Goal: Check status

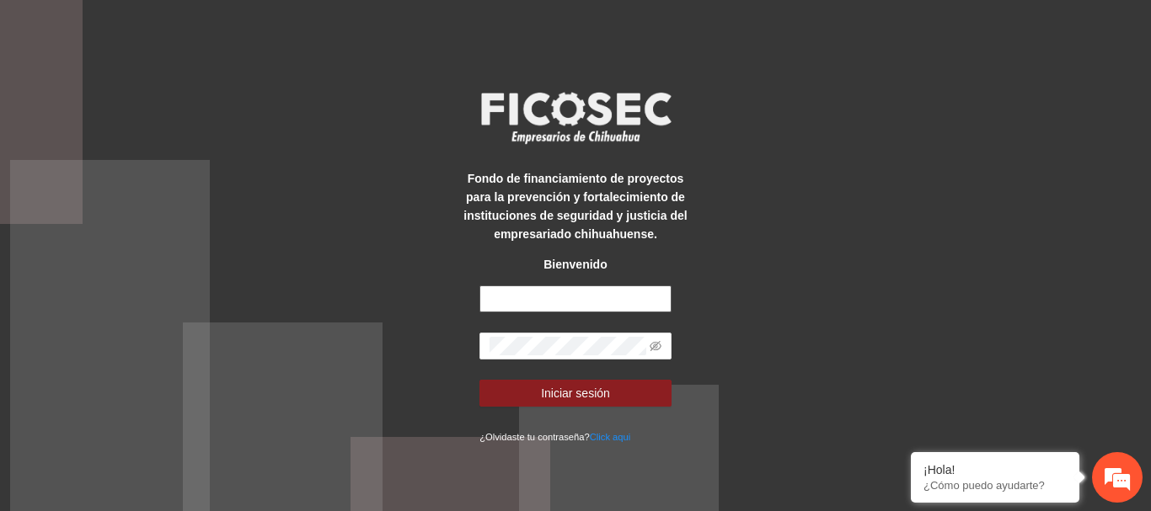
click at [517, 308] on input "text" at bounding box center [575, 299] width 192 height 27
type input "**********"
click at [479, 380] on button "Iniciar sesión" at bounding box center [575, 393] width 192 height 27
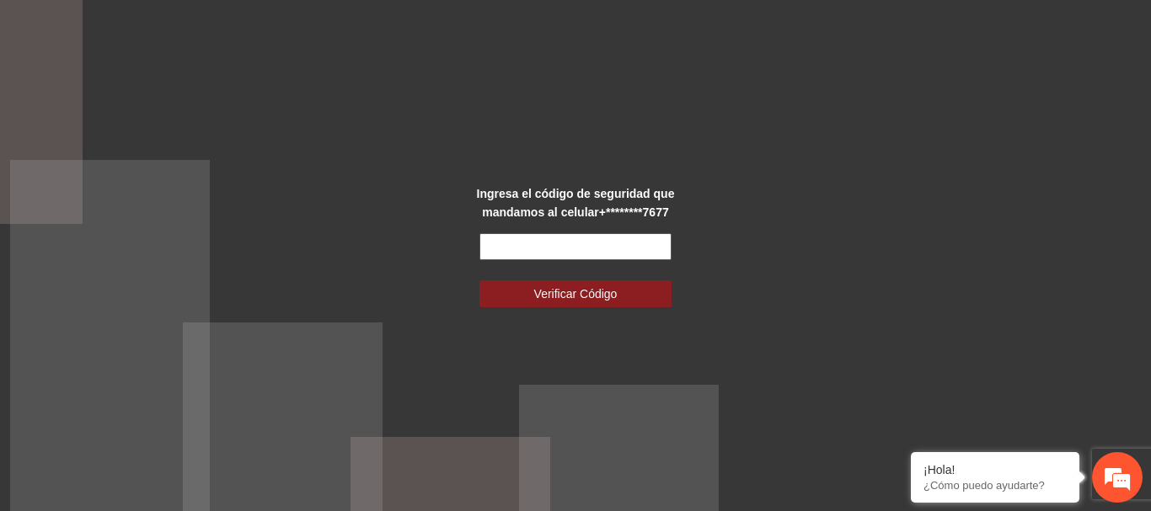
click at [504, 238] on input "text" at bounding box center [575, 246] width 192 height 27
type input "******"
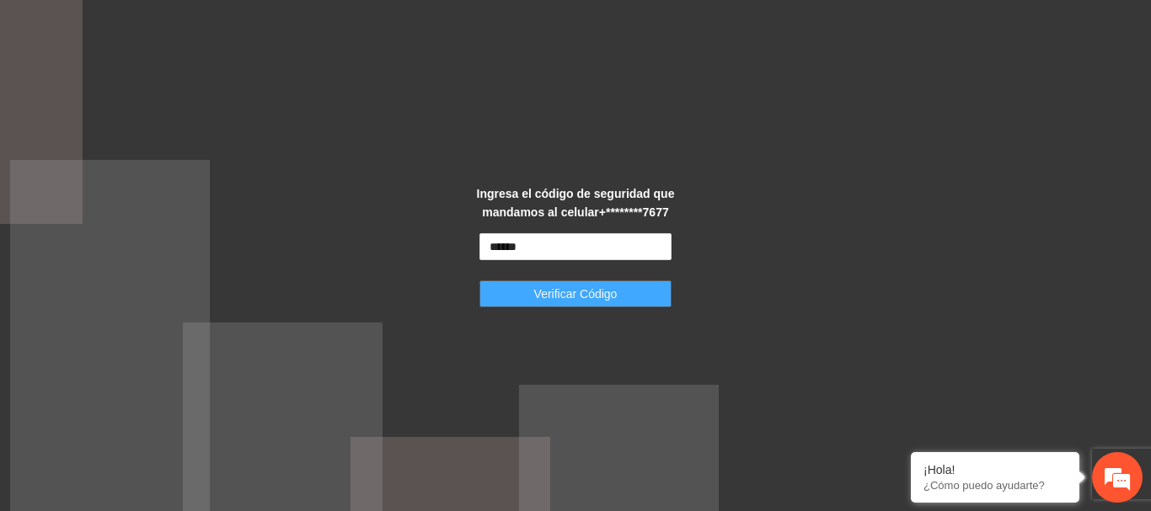
click at [541, 286] on span "Verificar Código" at bounding box center [575, 294] width 83 height 19
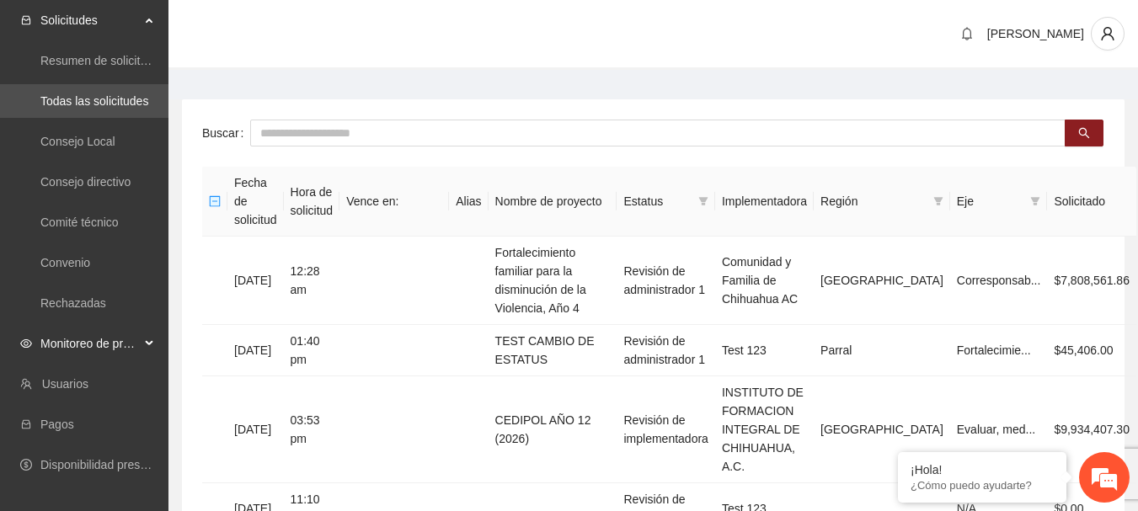
click at [53, 344] on span "Monitoreo de proyectos" at bounding box center [89, 344] width 99 height 34
drag, startPoint x: 97, startPoint y: 455, endPoint x: 84, endPoint y: 456, distance: 12.7
click at [78, 458] on link "Activos" at bounding box center [59, 464] width 38 height 13
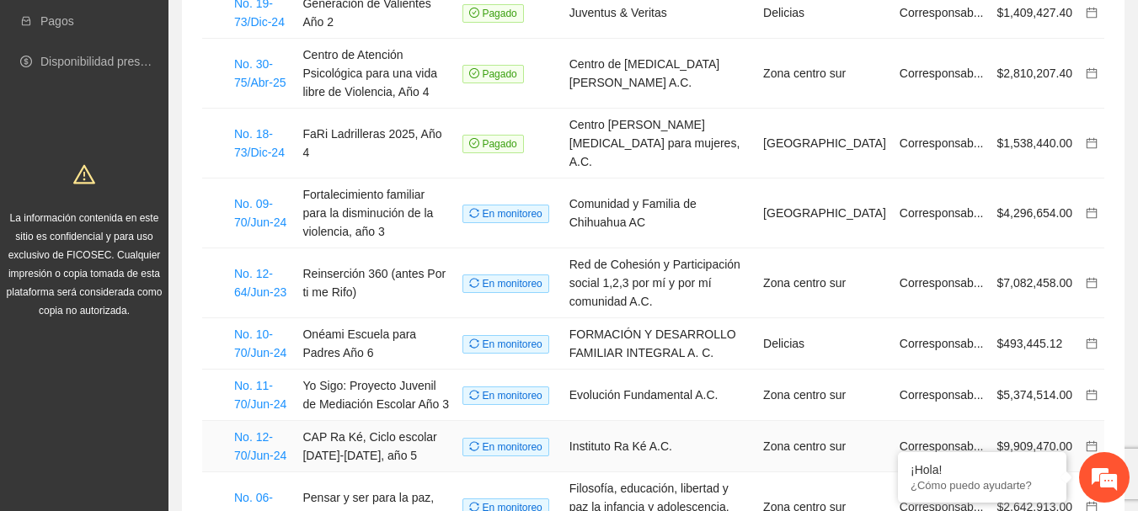
scroll to position [253, 0]
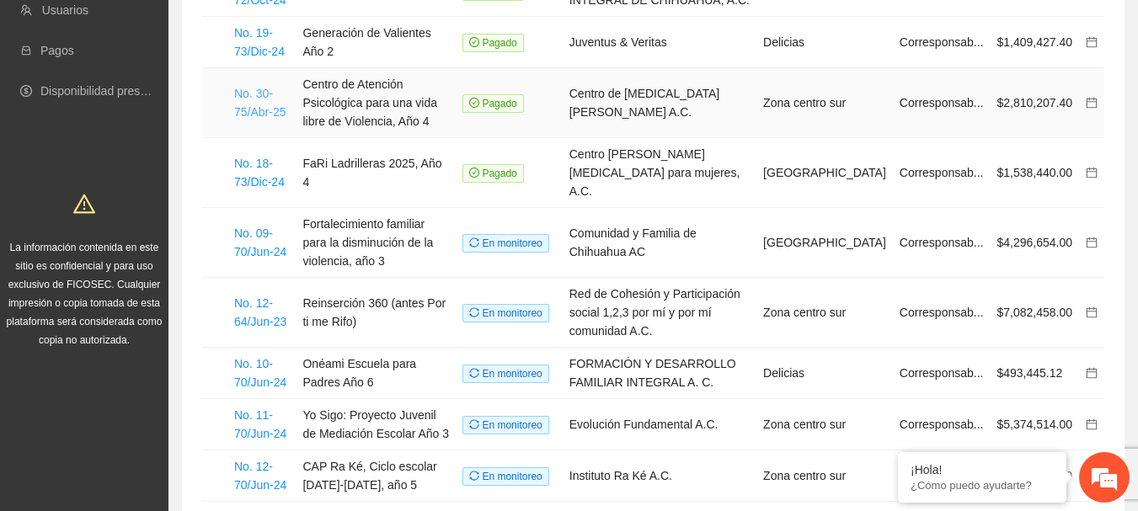
click at [251, 99] on link "No. 30-75/Abr-25" at bounding box center [259, 103] width 51 height 32
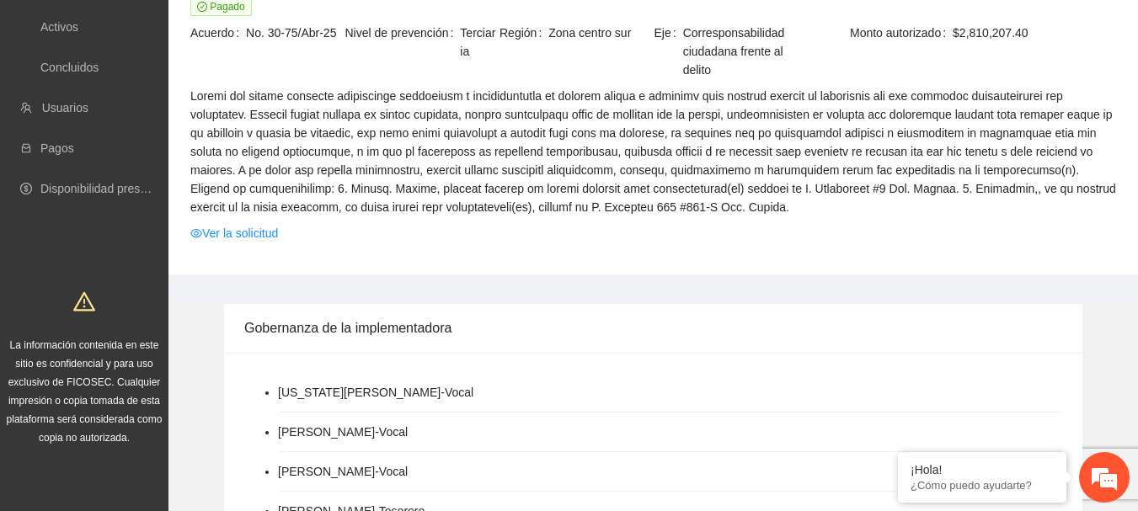
scroll to position [169, 0]
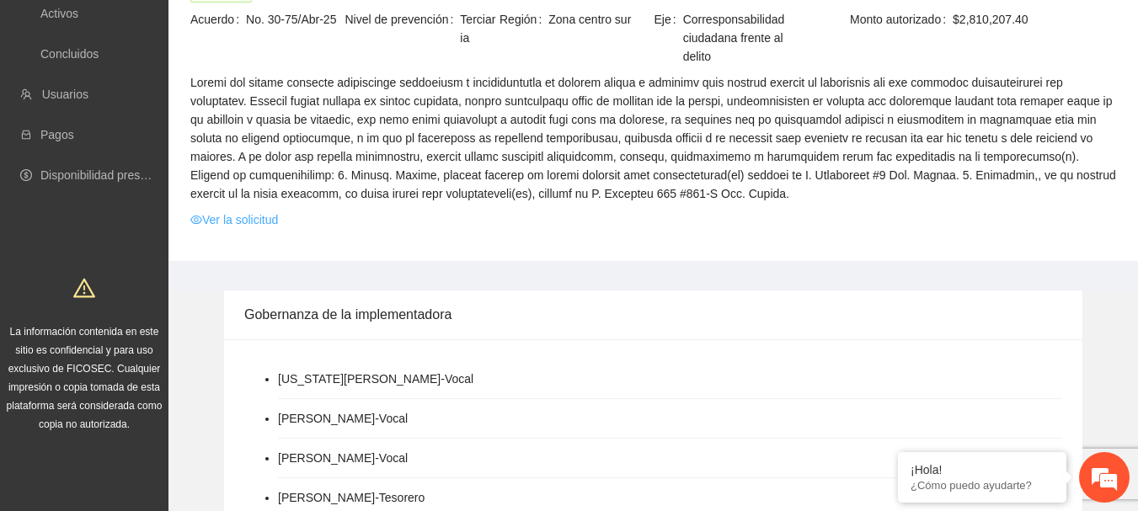
click at [257, 216] on link "Ver la solicitud" at bounding box center [234, 220] width 88 height 19
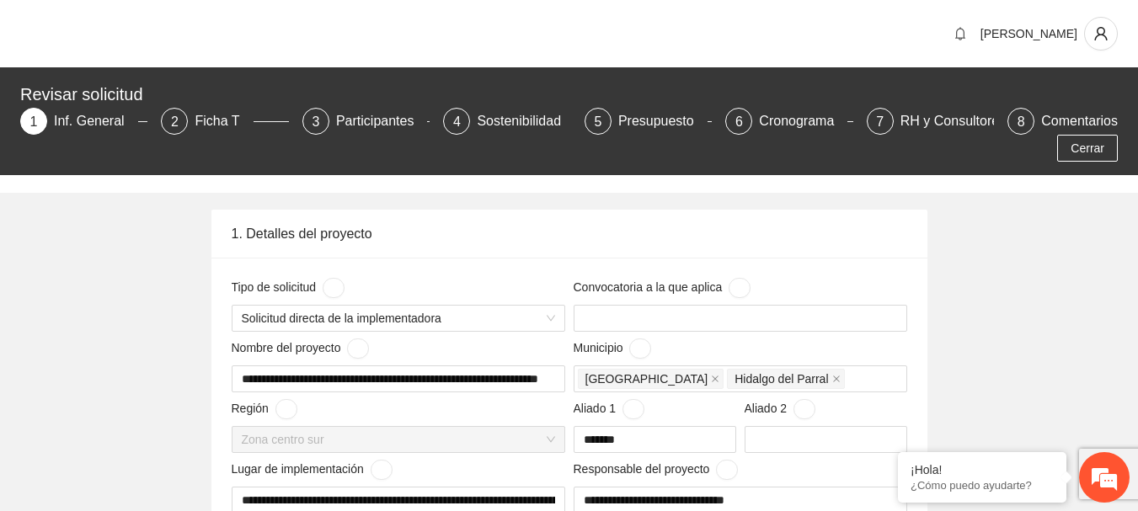
type input "**********"
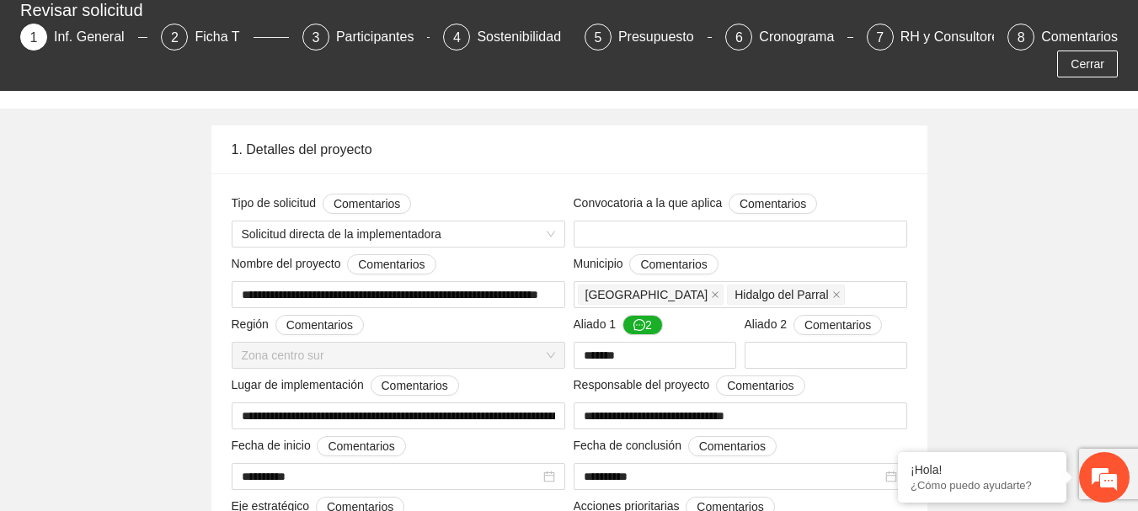
scroll to position [169, 0]
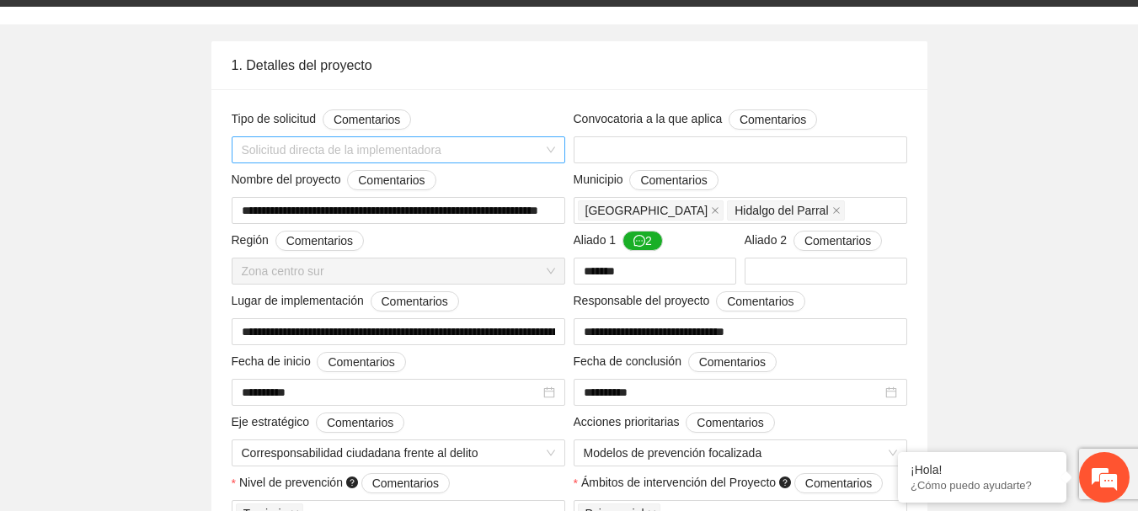
click at [548, 153] on span "Solicitud directa de la implementadora" at bounding box center [398, 149] width 313 height 25
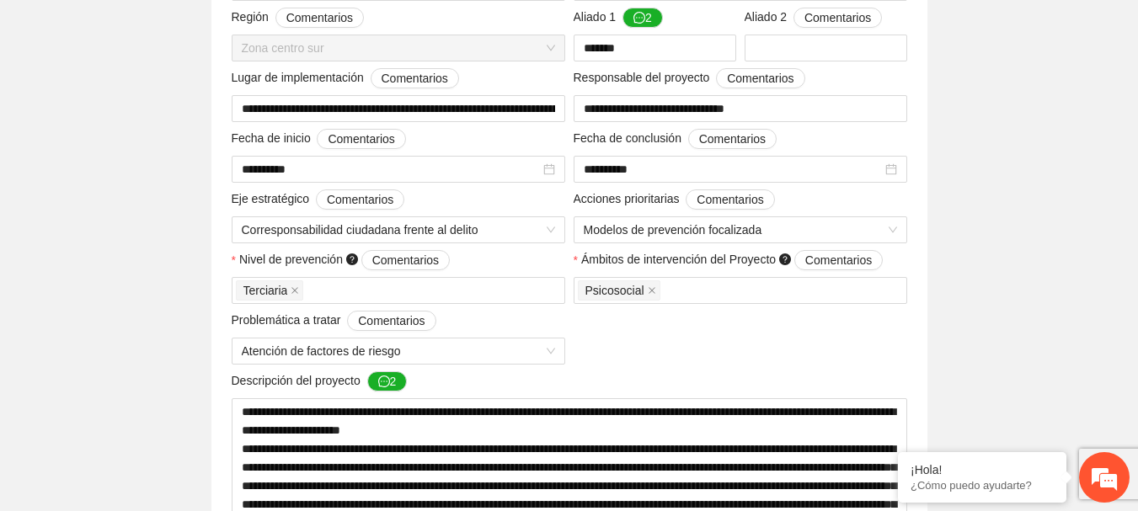
scroll to position [421, 0]
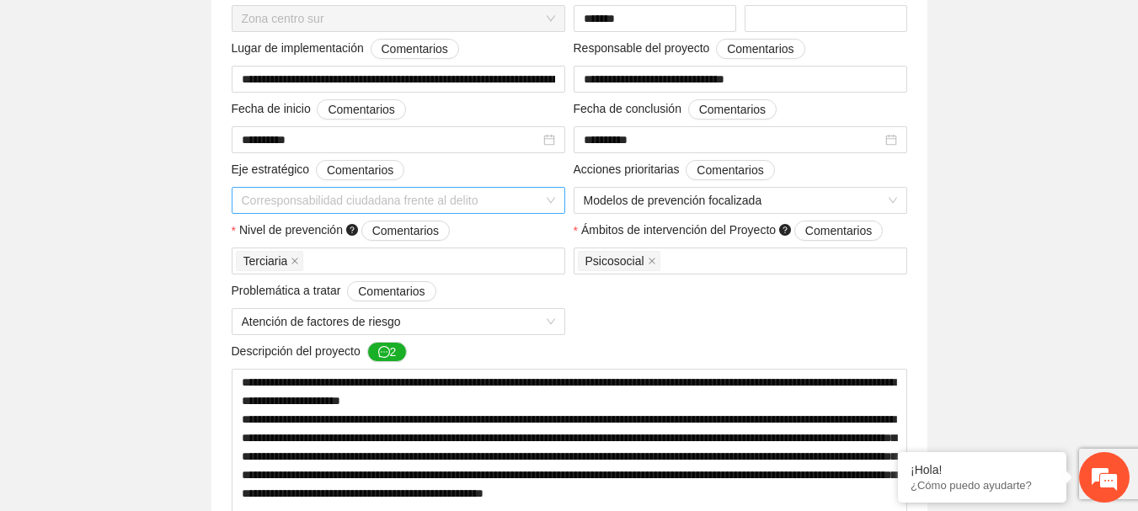
click at [552, 203] on span "Corresponsabilidad ciudadana frente al delito" at bounding box center [398, 200] width 313 height 25
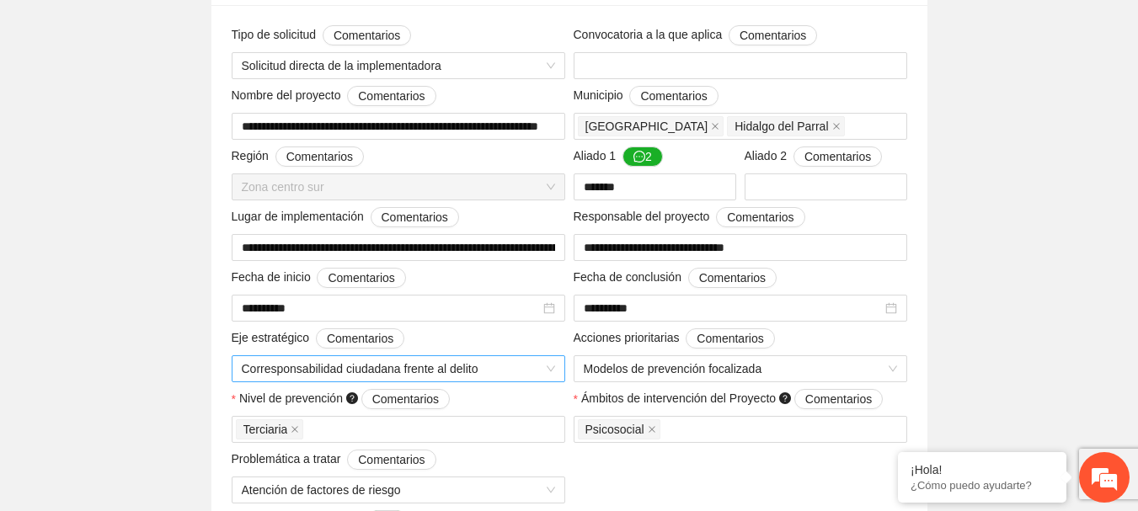
scroll to position [337, 0]
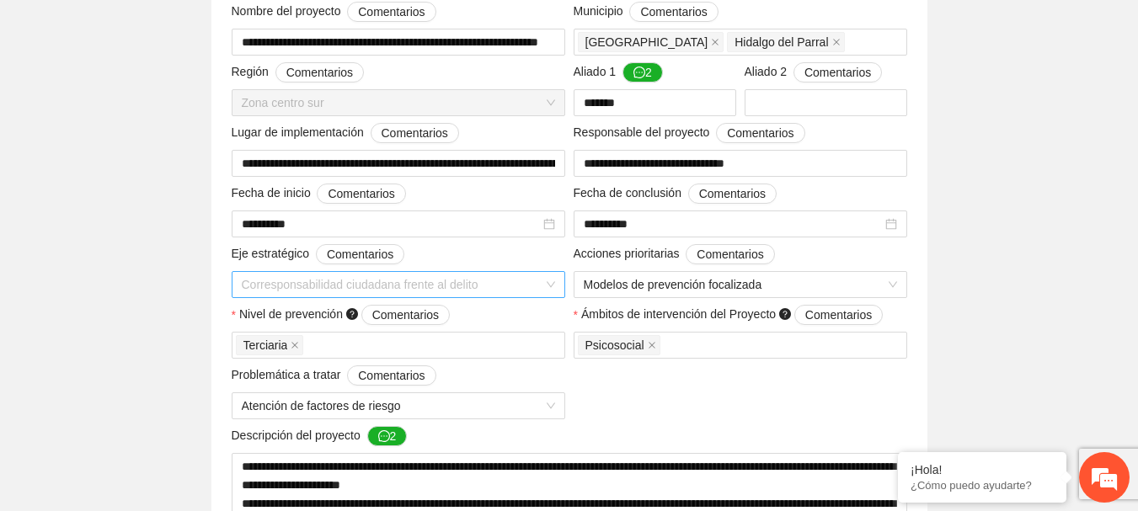
click at [549, 295] on span "Corresponsabilidad ciudadana frente al delito" at bounding box center [398, 284] width 313 height 25
click at [552, 284] on span "Corresponsabilidad ciudadana frente al delito" at bounding box center [398, 284] width 313 height 25
click at [896, 281] on span "Modelos de prevención focalizada" at bounding box center [740, 284] width 313 height 25
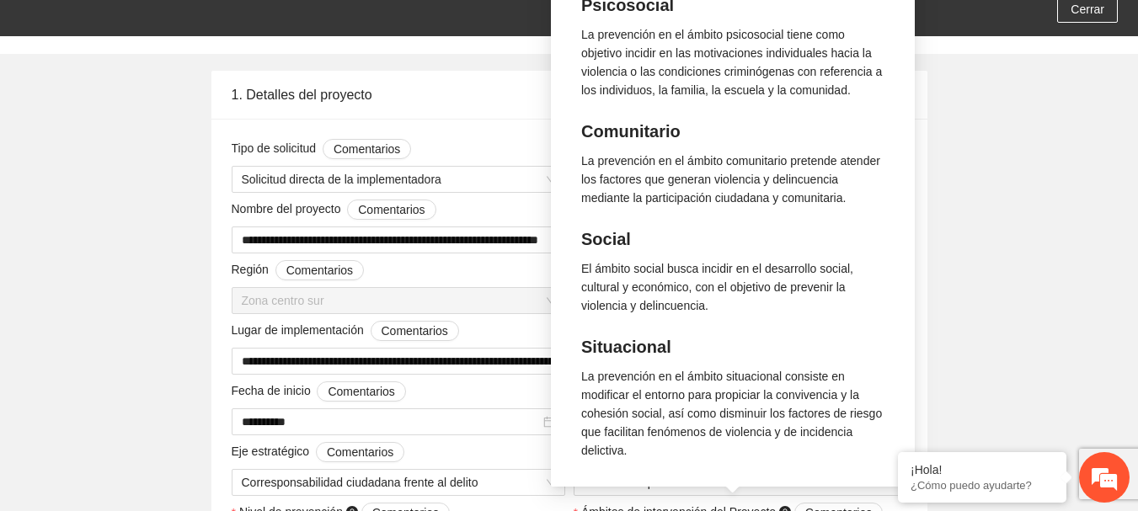
scroll to position [169, 0]
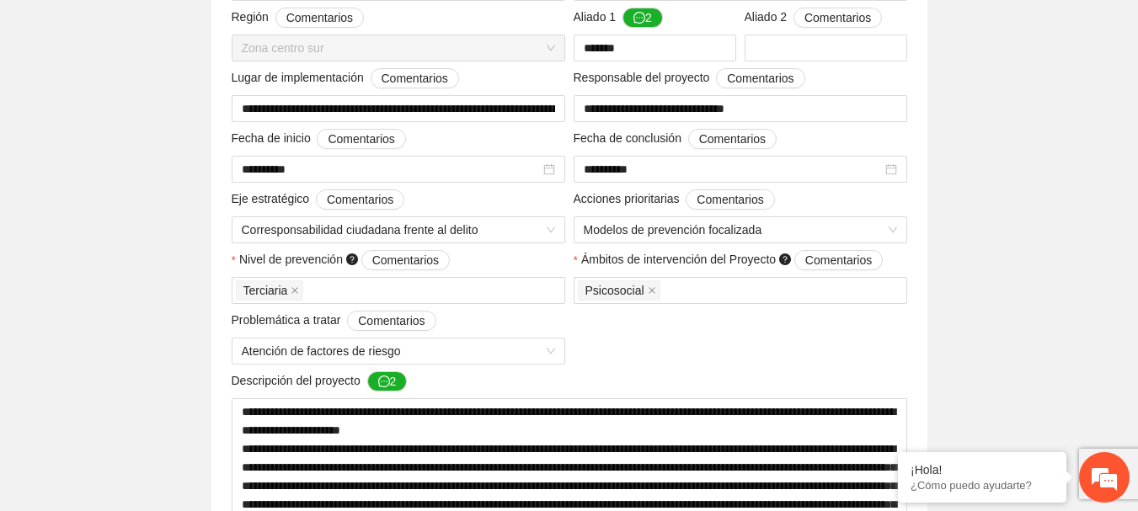
scroll to position [421, 0]
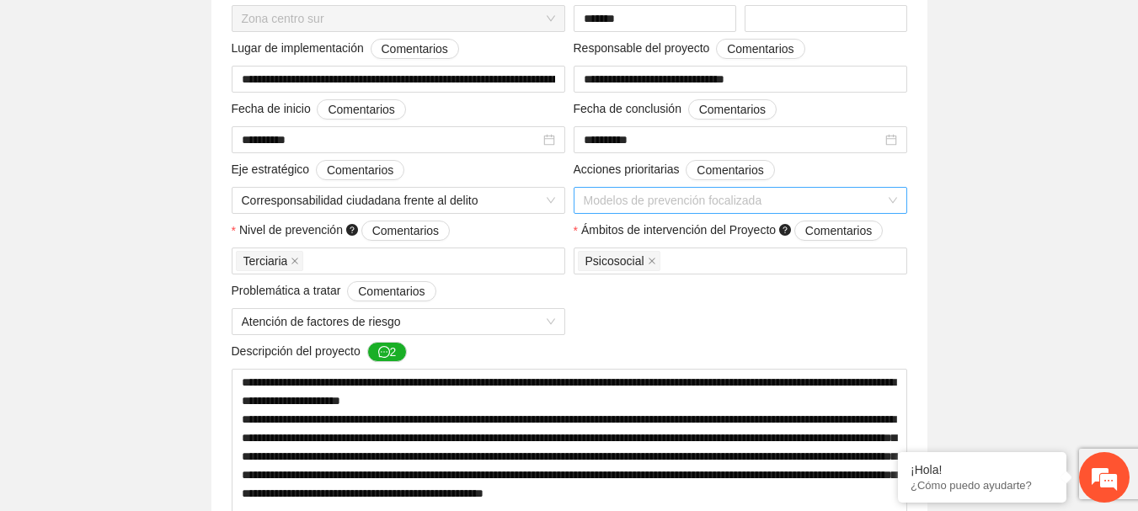
click at [894, 196] on span "Modelos de prevención focalizada" at bounding box center [740, 200] width 313 height 25
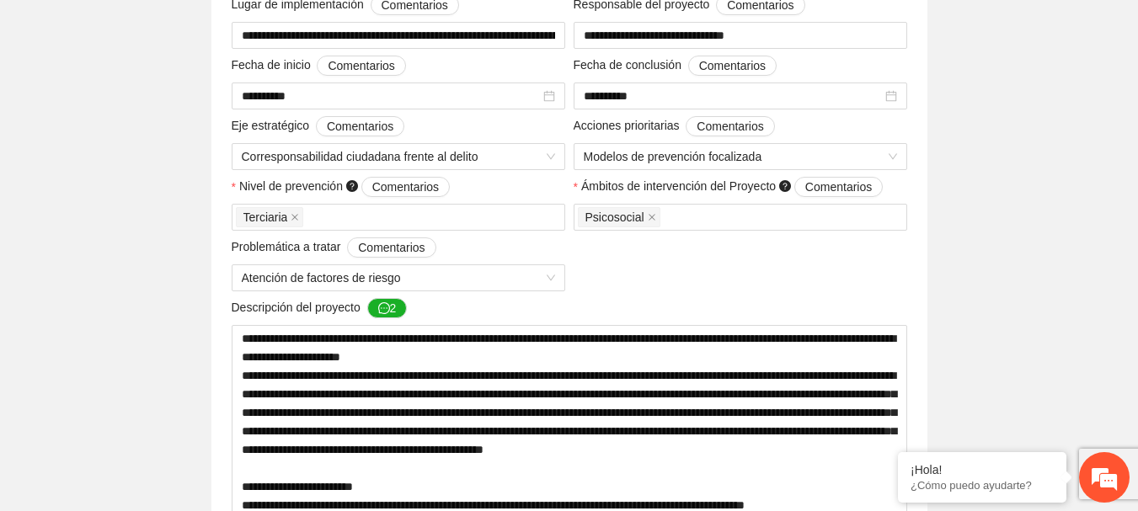
scroll to position [506, 0]
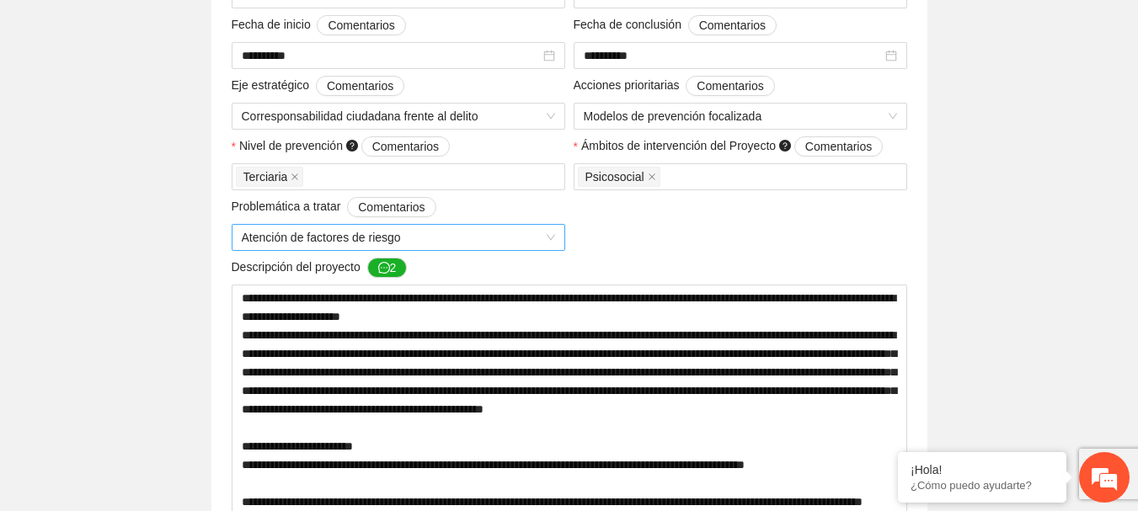
click at [552, 239] on span "Atención de factores de riesgo" at bounding box center [398, 237] width 313 height 25
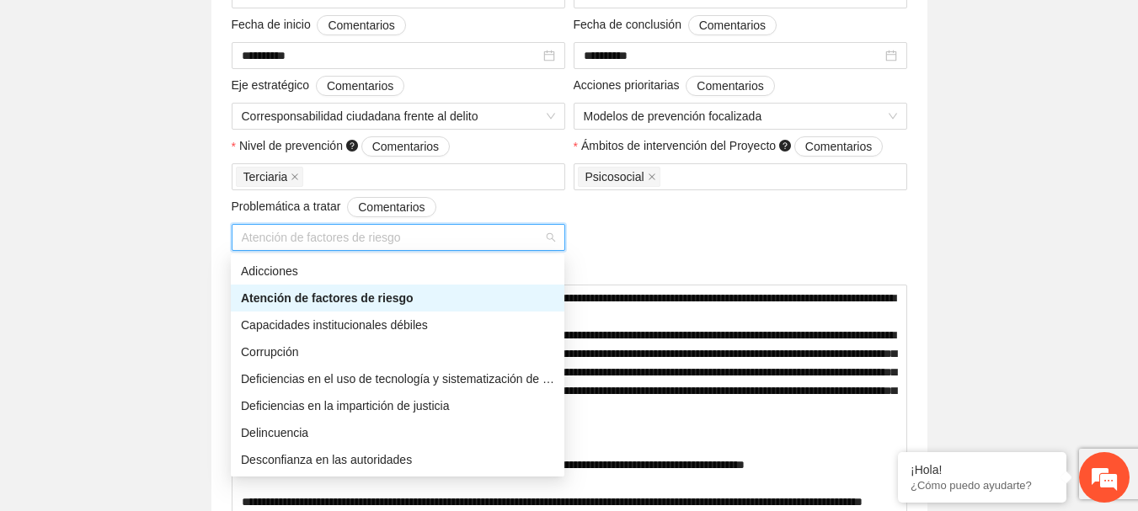
scroll to position [590, 0]
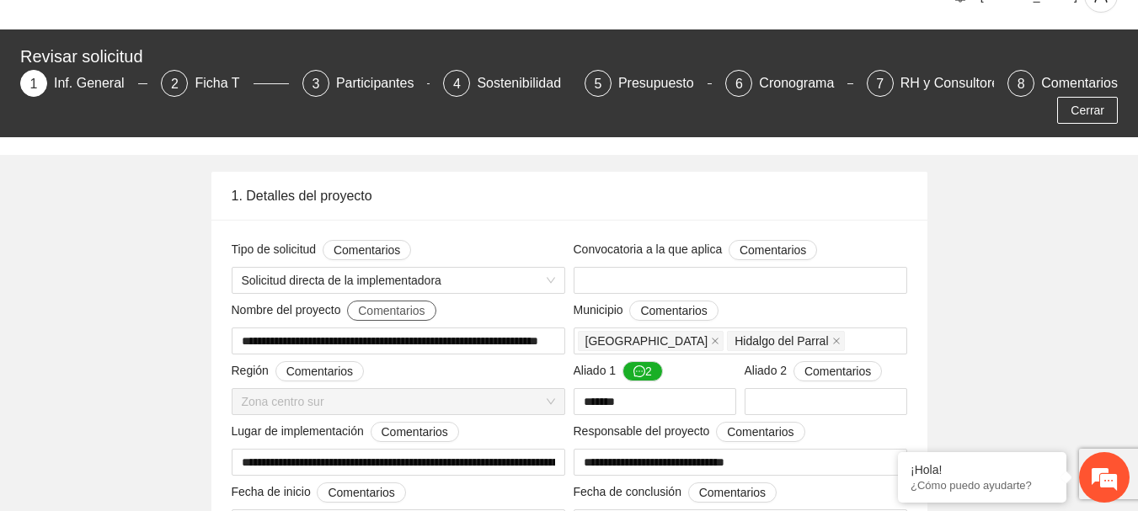
scroll to position [0, 0]
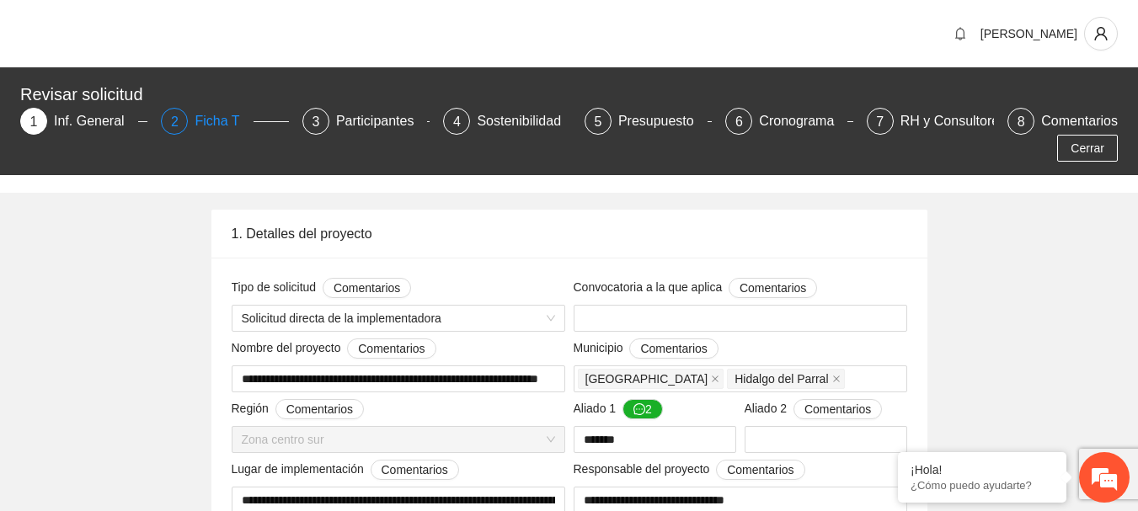
click at [176, 127] on span "2" at bounding box center [175, 122] width 8 height 14
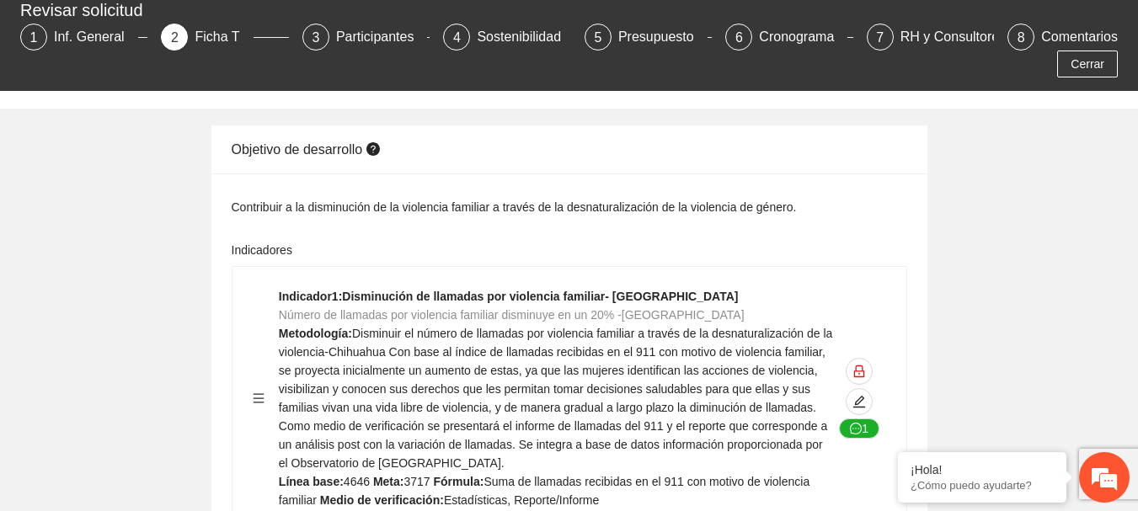
scroll to position [169, 0]
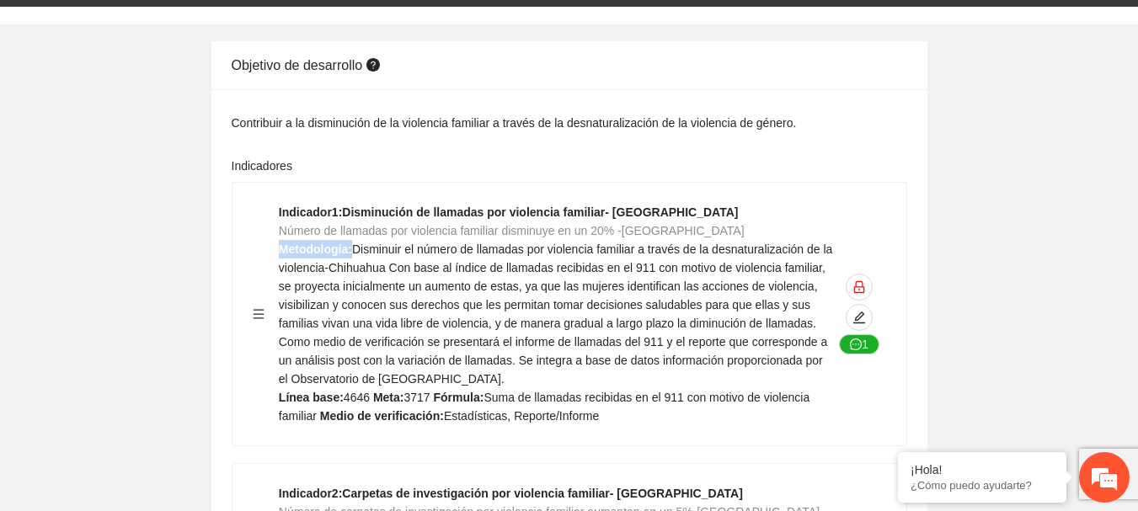
drag, startPoint x: 284, startPoint y: 251, endPoint x: 351, endPoint y: 248, distance: 66.7
click at [351, 248] on strong "Metodología:" at bounding box center [315, 249] width 73 height 13
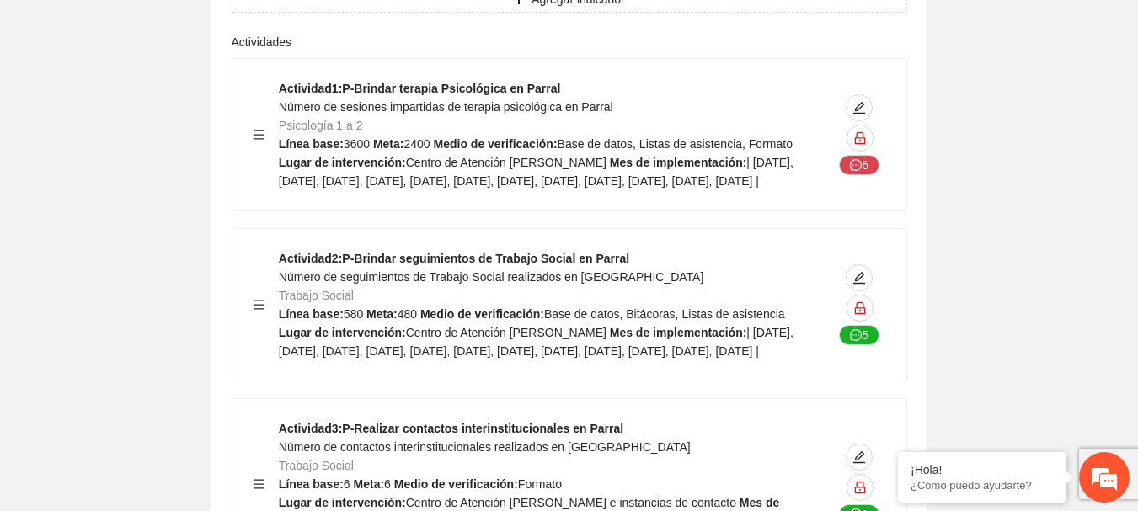
scroll to position [2949, 0]
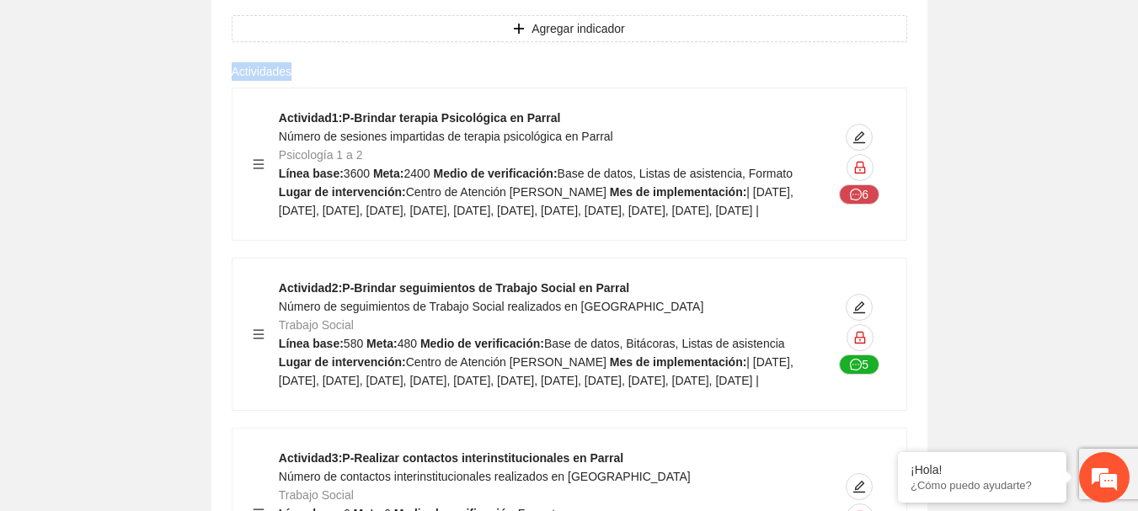
drag, startPoint x: 221, startPoint y: 78, endPoint x: 313, endPoint y: 69, distance: 93.1
click at [313, 69] on div "Fortalecer el autoestima y disminuir la ansiedad en mujeres y sus familias a tr…" at bounding box center [569, 498] width 716 height 2526
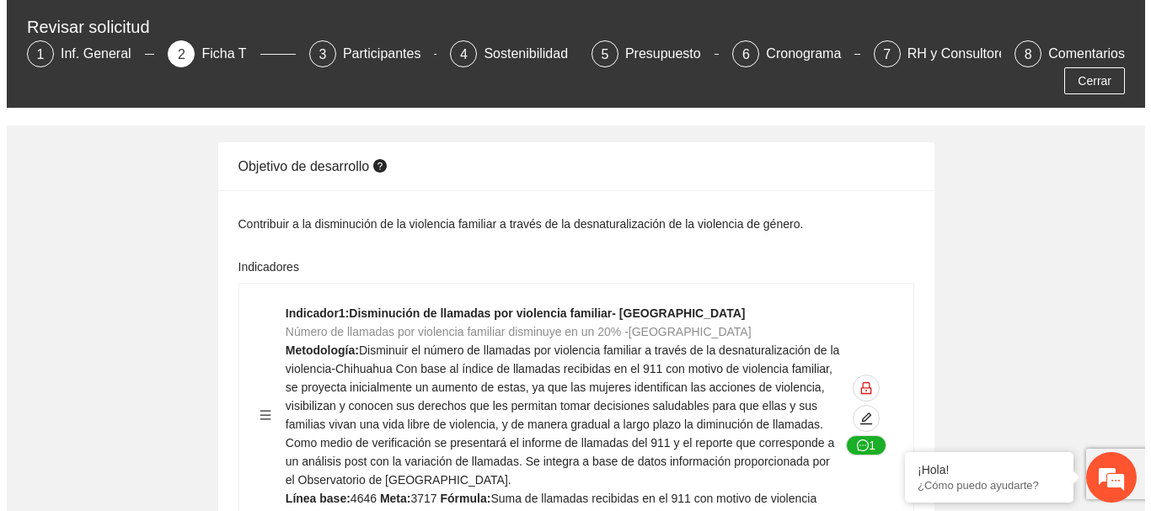
scroll to position [0, 0]
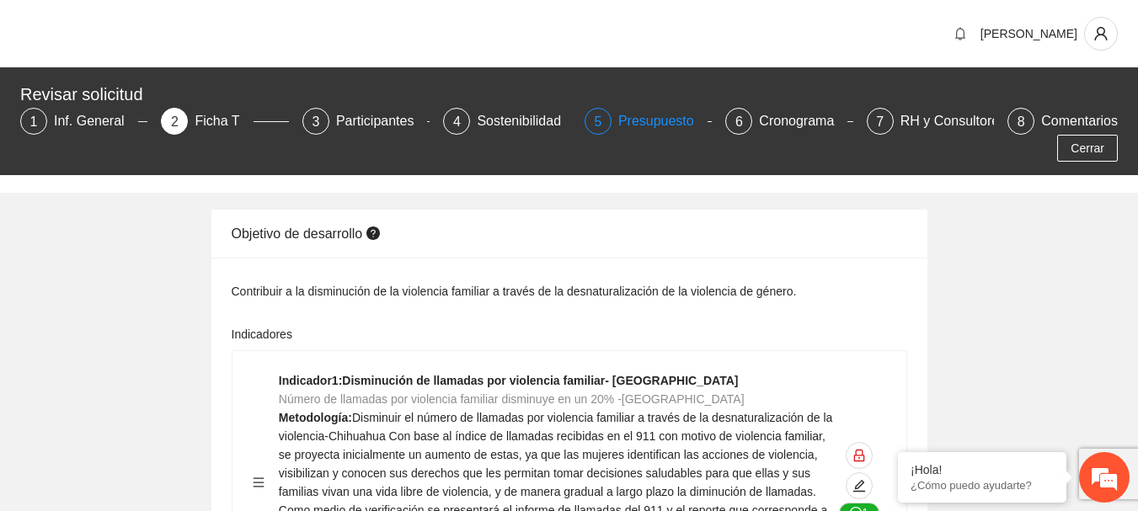
click at [597, 122] on span "5" at bounding box center [598, 122] width 8 height 14
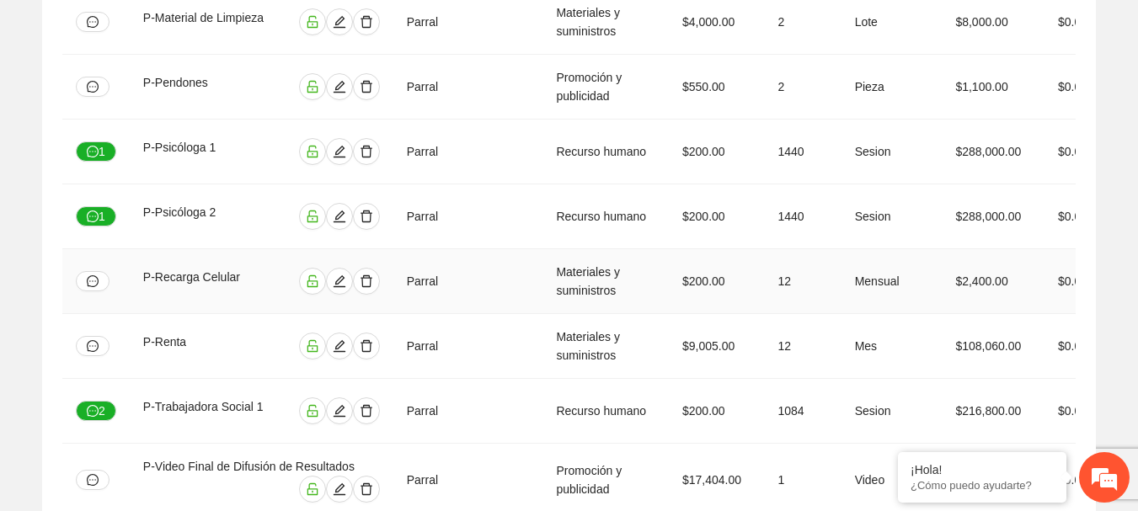
scroll to position [2274, 0]
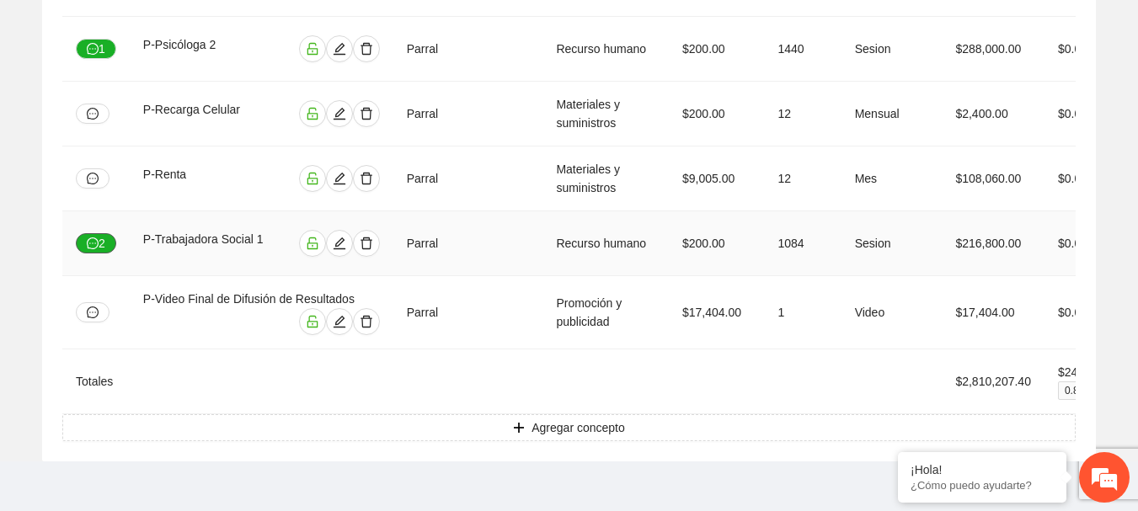
click at [102, 233] on button "2" at bounding box center [96, 243] width 40 height 20
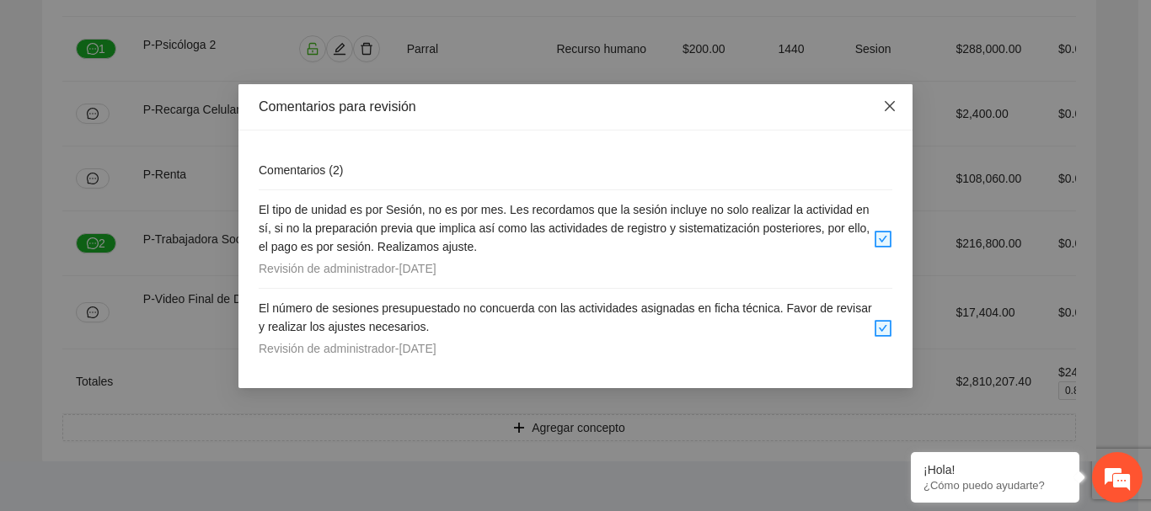
click at [898, 110] on span "Close" at bounding box center [890, 107] width 46 height 46
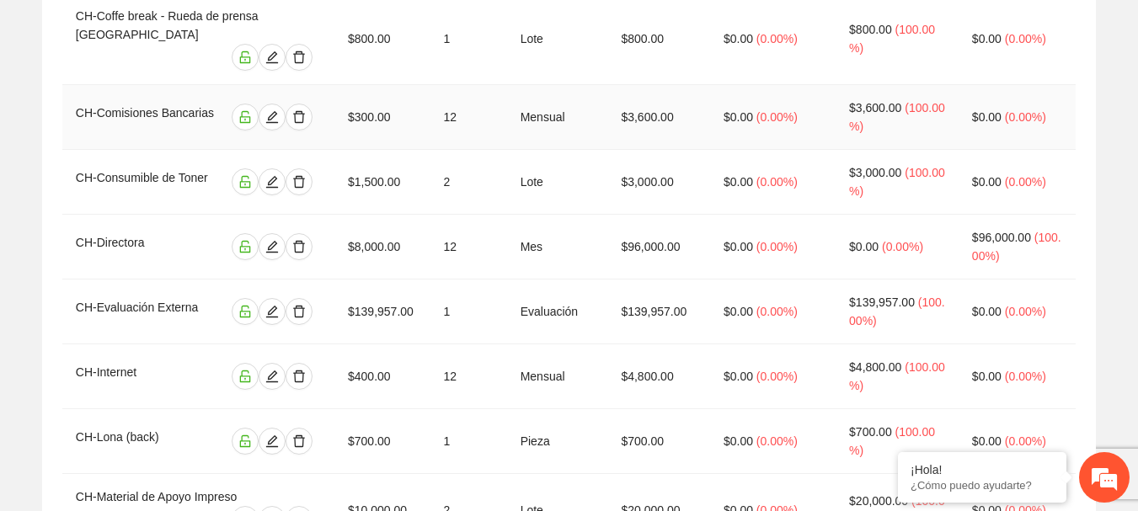
scroll to position [0, 0]
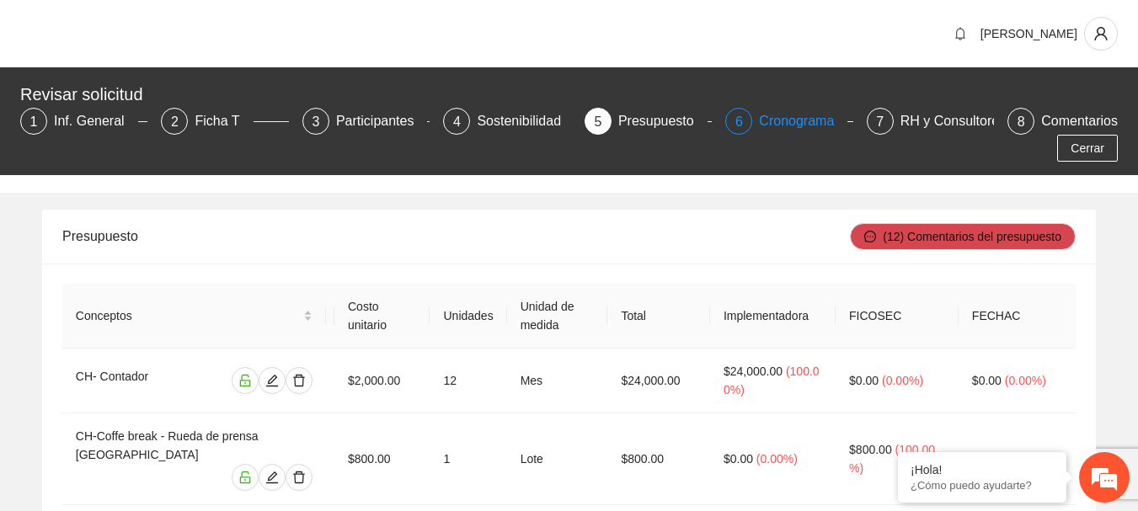
click at [755, 111] on div "6 Cronograma" at bounding box center [788, 121] width 127 height 27
